Goal: Task Accomplishment & Management: Use online tool/utility

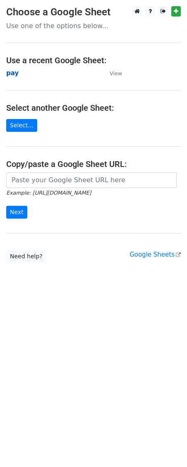
click at [10, 75] on strong "pay" at bounding box center [12, 72] width 12 height 7
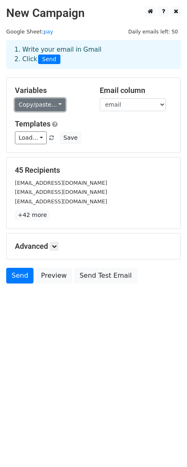
click at [55, 110] on link "Copy/paste..." at bounding box center [40, 104] width 50 height 13
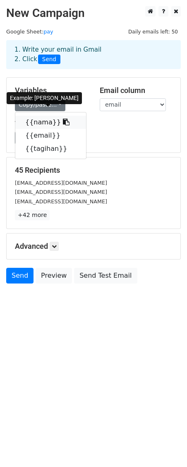
click at [63, 122] on icon at bounding box center [66, 122] width 7 height 7
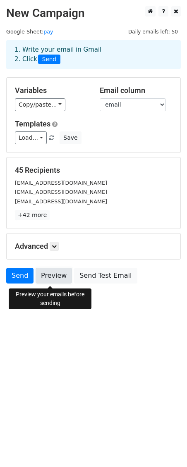
click at [60, 280] on link "Preview" at bounding box center [54, 276] width 36 height 16
